Goal: Task Accomplishment & Management: Manage account settings

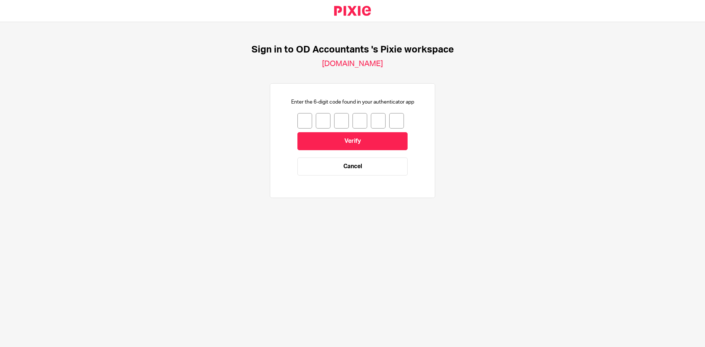
click at [301, 119] on input "number" at bounding box center [304, 120] width 15 height 15
click at [297, 121] on input "number" at bounding box center [304, 120] width 15 height 15
type input "5"
type input "6"
type input "8"
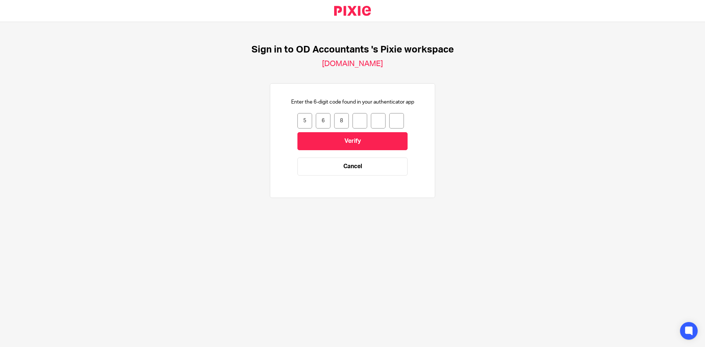
type input "6"
type input "8"
type input "0"
click at [327, 142] on input "Verify" at bounding box center [352, 141] width 110 height 18
